Goal: Task Accomplishment & Management: Manage account settings

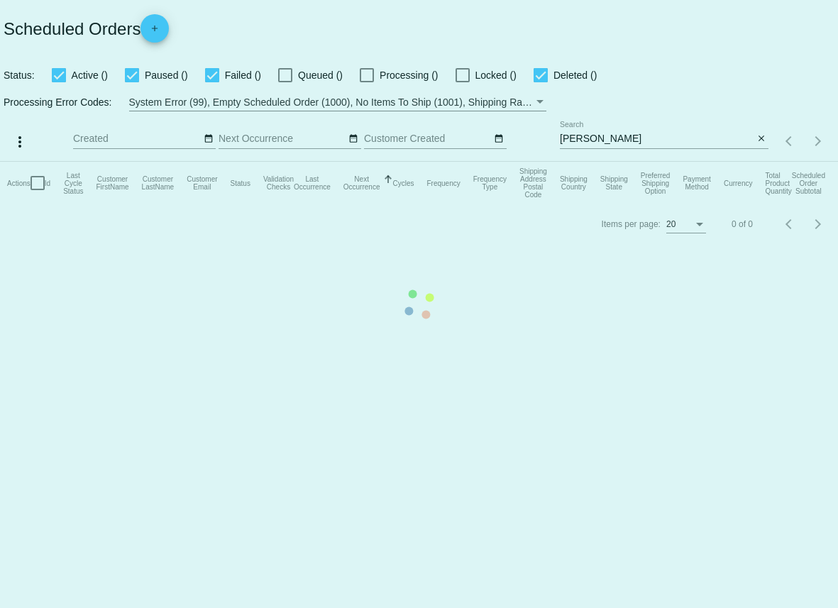
click at [677, 162] on mat-table "Actions Id Last Cycle Status Customer FirstName Customer LastName Customer Emai…" at bounding box center [419, 183] width 838 height 43
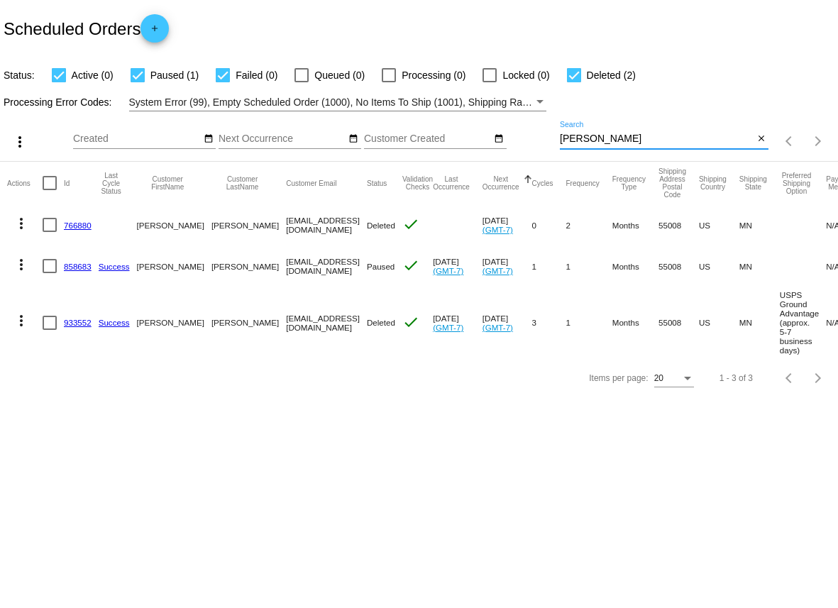
click at [629, 143] on input "[PERSON_NAME]" at bounding box center [657, 138] width 194 height 11
paste input "[EMAIL_ADDRESS][DOMAIN_NAME]"
type input "[EMAIL_ADDRESS][DOMAIN_NAME]"
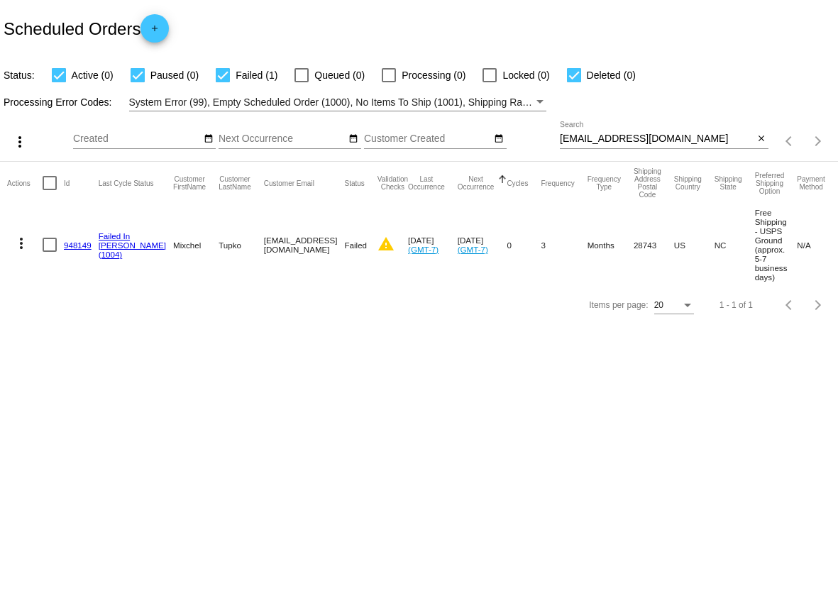
click at [67, 248] on link "948149" at bounding box center [78, 245] width 28 height 9
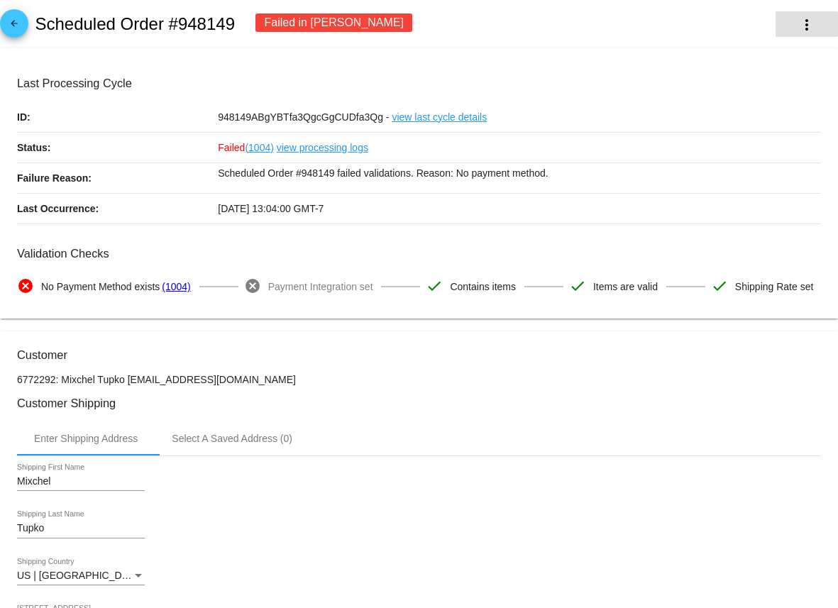
click at [813, 22] on mat-icon "more_vert" at bounding box center [806, 24] width 17 height 17
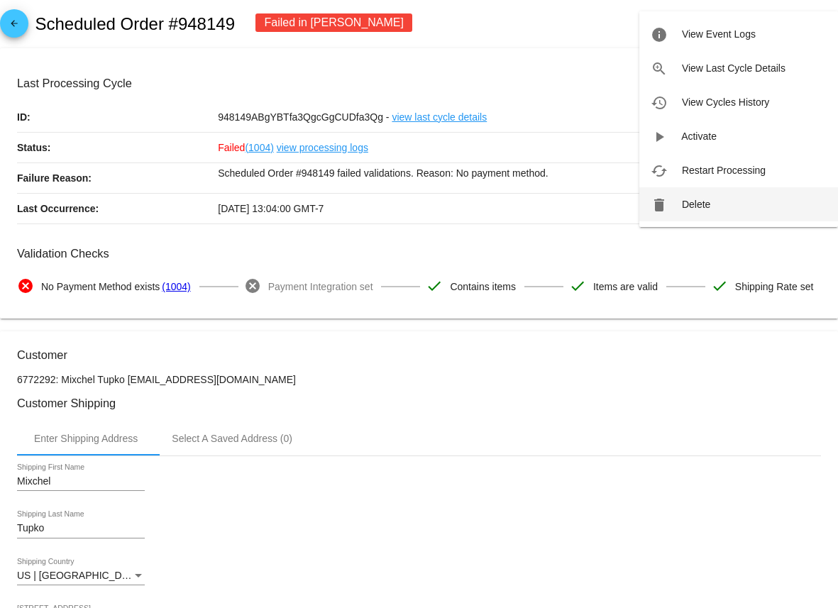
click at [731, 204] on button "delete Delete" at bounding box center [738, 204] width 199 height 34
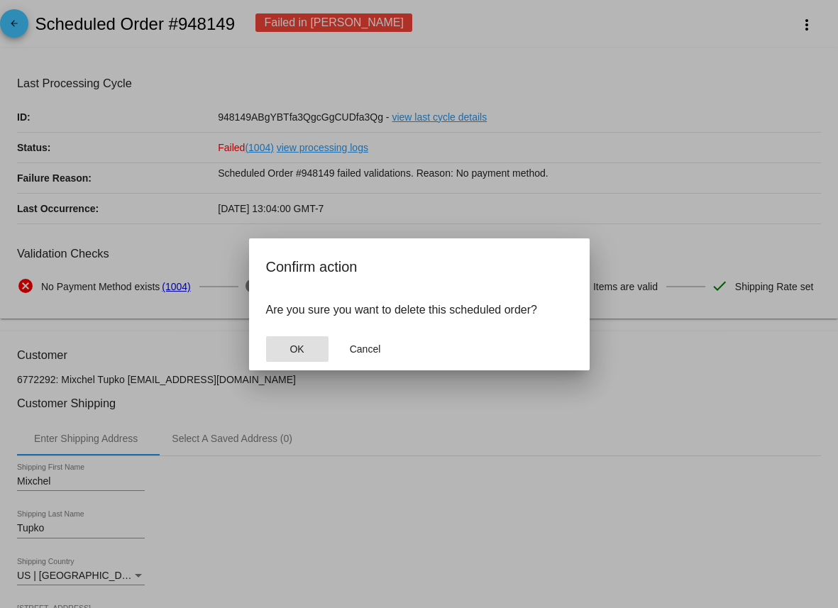
click at [317, 346] on button "OK" at bounding box center [297, 349] width 62 height 26
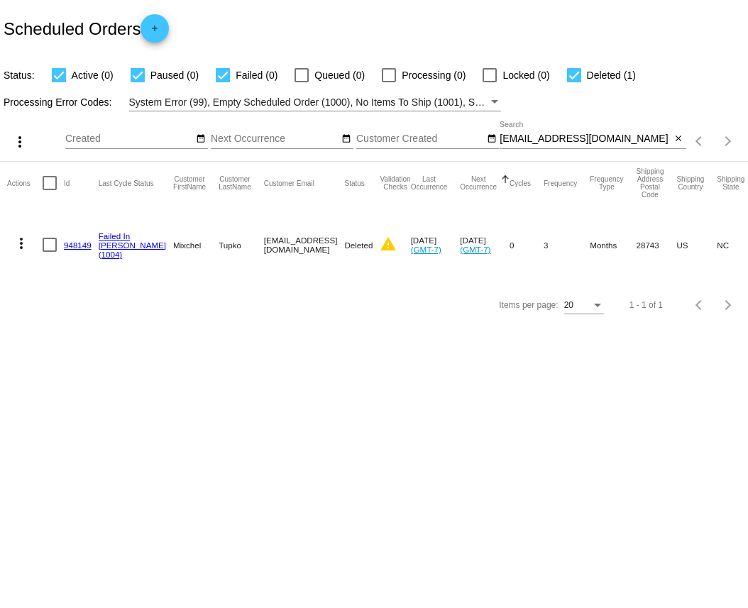
drag, startPoint x: 166, startPoint y: 246, endPoint x: 138, endPoint y: 248, distance: 27.8
click at [173, 248] on mat-cell "Mixchel" at bounding box center [195, 244] width 45 height 81
copy mat-cell "Mixchel"
